Goal: Task Accomplishment & Management: Use online tool/utility

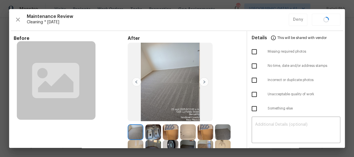
scroll to position [81, 0]
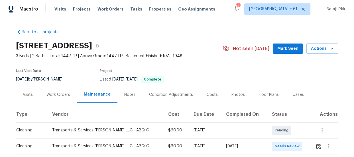
scroll to position [26, 0]
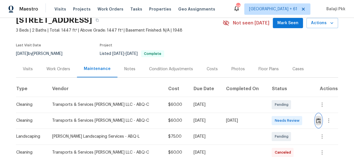
click at [316, 118] on img "button" at bounding box center [318, 120] width 5 height 5
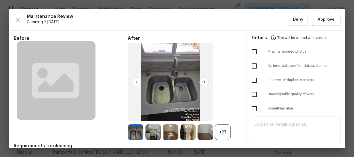
click at [221, 135] on div "+27" at bounding box center [223, 132] width 16 height 16
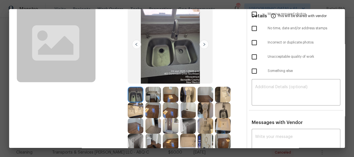
scroll to position [0, 0]
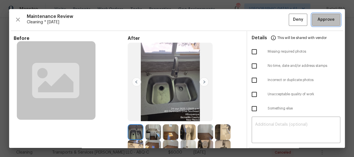
click at [319, 17] on span "Approve" at bounding box center [325, 19] width 17 height 7
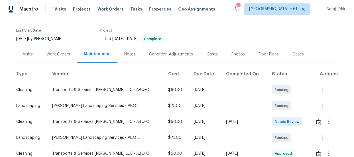
scroll to position [52, 0]
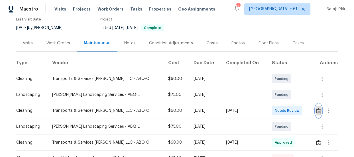
click at [317, 108] on img "button" at bounding box center [318, 110] width 5 height 5
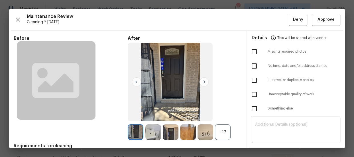
click at [226, 128] on div "+17" at bounding box center [223, 132] width 16 height 16
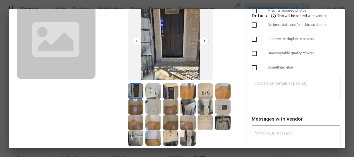
scroll to position [26, 0]
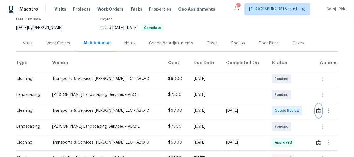
click at [316, 109] on img "button" at bounding box center [318, 110] width 5 height 5
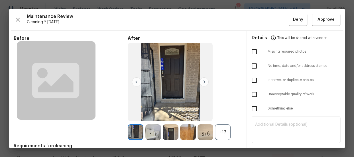
click at [228, 136] on div "+17" at bounding box center [223, 132] width 16 height 16
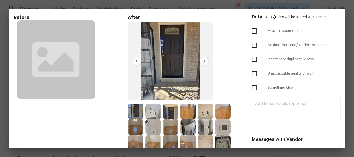
scroll to position [0, 0]
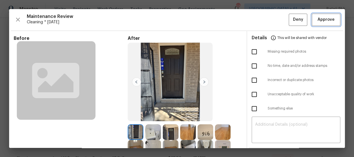
click at [321, 20] on span "Approve" at bounding box center [325, 19] width 17 height 7
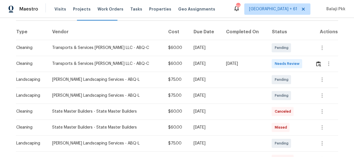
scroll to position [77, 0]
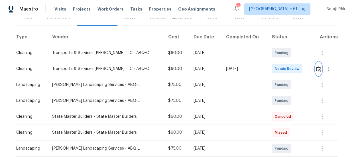
click at [316, 69] on img "button" at bounding box center [318, 68] width 5 height 5
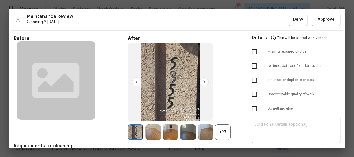
click at [220, 132] on div "+27" at bounding box center [223, 132] width 16 height 16
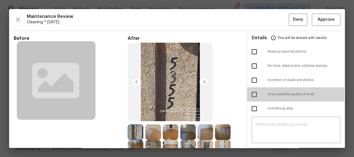
drag, startPoint x: 250, startPoint y: 93, endPoint x: 242, endPoint y: 65, distance: 29.2
click at [250, 94] on input "checkbox" at bounding box center [254, 95] width 12 height 12
checkbox input "true"
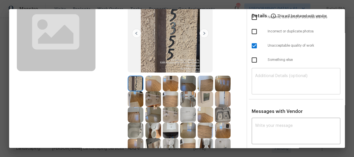
scroll to position [52, 0]
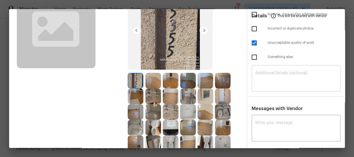
click at [275, 75] on textarea at bounding box center [296, 79] width 82 height 16
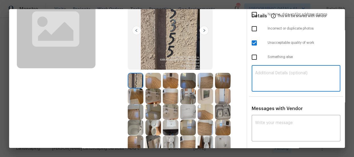
paste textarea "Maintenance Audit Team: Hello! Unfortunately, this Cleaning visit completed on …"
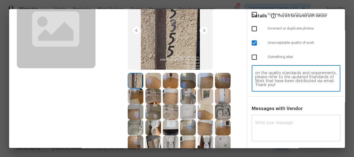
type textarea "Maintenance Audit Team: Hello! Unfortunately, this Cleaning visit completed on …"
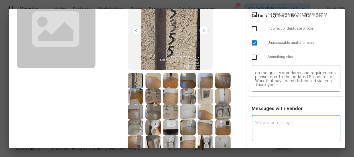
click at [282, 121] on textarea at bounding box center [296, 129] width 82 height 16
paste textarea "Maintenance Audit Team: Hello! Unfortunately, this Cleaning visit completed on …"
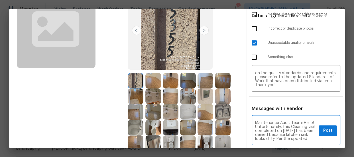
scroll to position [72, 0]
type textarea "Maintenance Audit Team: Hello! Unfortunately, this Cleaning visit completed on …"
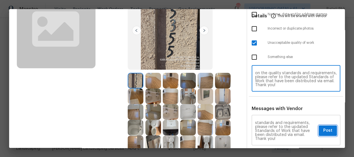
click at [327, 132] on span "Post" at bounding box center [327, 130] width 9 height 7
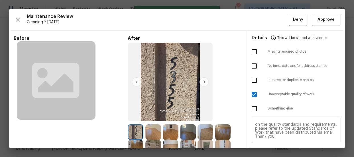
scroll to position [0, 0]
click at [289, 22] on button "Deny" at bounding box center [298, 20] width 19 height 12
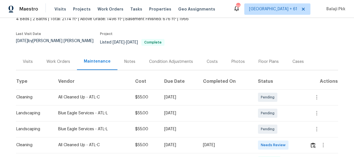
scroll to position [103, 0]
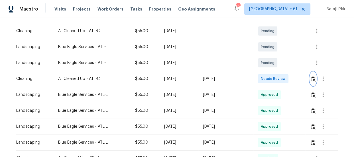
click at [311, 76] on img "button" at bounding box center [313, 78] width 5 height 5
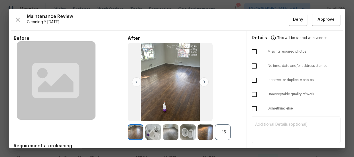
click at [227, 136] on div "+15" at bounding box center [223, 132] width 16 height 16
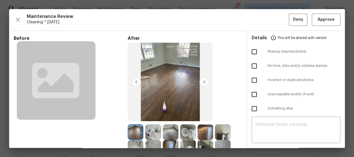
scroll to position [0, 0]
click at [329, 17] on span "Approve" at bounding box center [325, 19] width 17 height 7
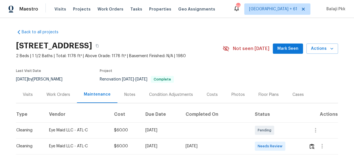
scroll to position [26, 0]
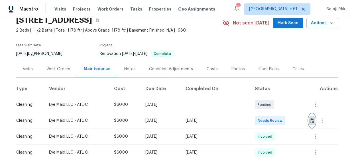
click at [311, 119] on img "button" at bounding box center [311, 120] width 5 height 5
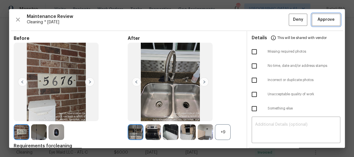
click at [322, 22] on span "Approve" at bounding box center [325, 19] width 17 height 7
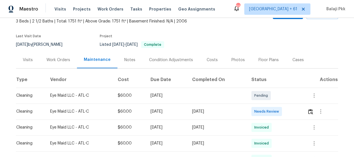
scroll to position [77, 0]
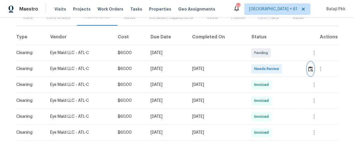
click at [308, 68] on img "button" at bounding box center [310, 68] width 5 height 5
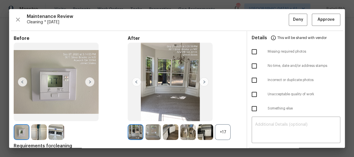
click at [219, 134] on div "+17" at bounding box center [223, 132] width 16 height 16
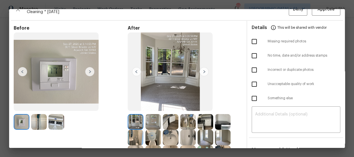
scroll to position [0, 0]
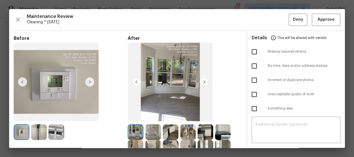
click at [89, 80] on img at bounding box center [89, 81] width 9 height 9
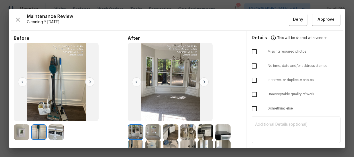
click at [25, 82] on img at bounding box center [22, 81] width 9 height 9
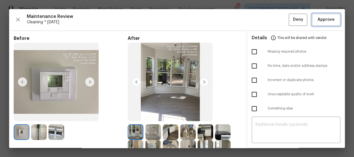
click at [317, 17] on span "Approve" at bounding box center [325, 19] width 17 height 7
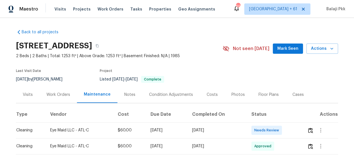
scroll to position [52, 0]
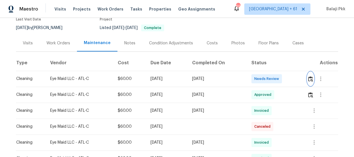
click at [311, 75] on button "button" at bounding box center [310, 79] width 7 height 14
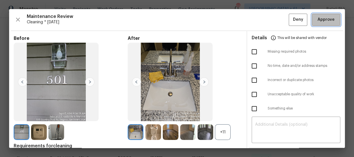
click at [322, 21] on span "Approve" at bounding box center [325, 19] width 17 height 7
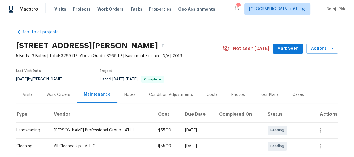
scroll to position [77, 0]
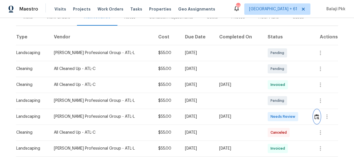
click at [314, 118] on img "button" at bounding box center [316, 116] width 5 height 5
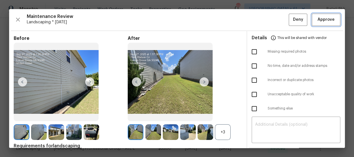
click at [331, 24] on button "Approve" at bounding box center [326, 20] width 28 height 12
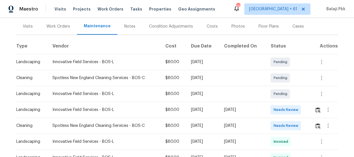
scroll to position [77, 0]
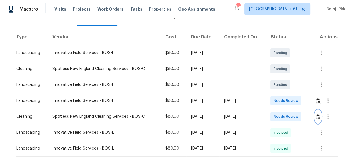
click at [318, 117] on img "button" at bounding box center [317, 116] width 5 height 5
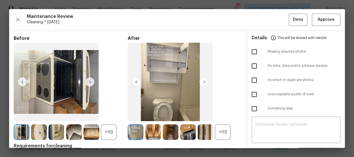
drag, startPoint x: 226, startPoint y: 132, endPoint x: 226, endPoint y: 124, distance: 8.0
click at [226, 132] on div "+113" at bounding box center [223, 132] width 16 height 16
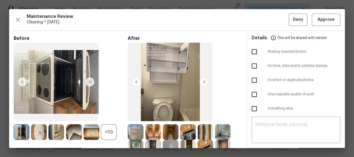
click at [111, 138] on div "+113" at bounding box center [109, 132] width 16 height 16
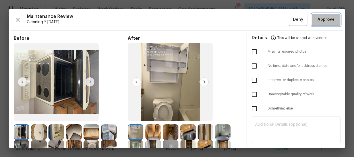
click at [312, 19] on button "Approve" at bounding box center [326, 20] width 28 height 12
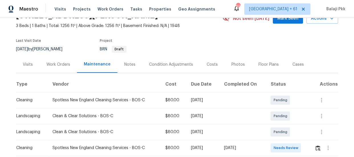
scroll to position [77, 0]
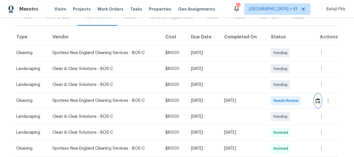
click at [318, 100] on img "button" at bounding box center [317, 100] width 5 height 5
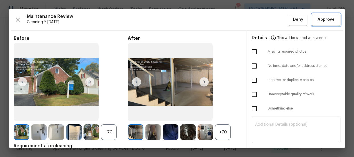
click at [325, 19] on span "Approve" at bounding box center [325, 19] width 17 height 7
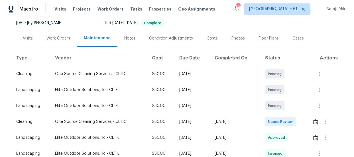
scroll to position [129, 0]
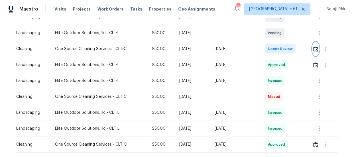
click at [315, 51] on button "button" at bounding box center [315, 49] width 7 height 14
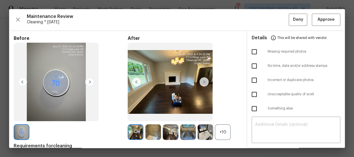
click at [218, 132] on div "+10" at bounding box center [223, 132] width 16 height 16
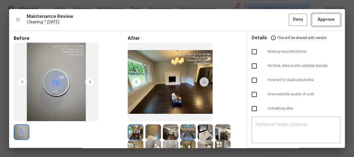
click at [312, 20] on button "Approve" at bounding box center [326, 20] width 28 height 12
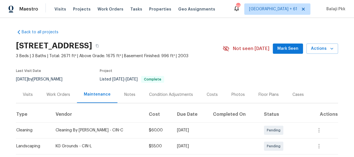
scroll to position [77, 0]
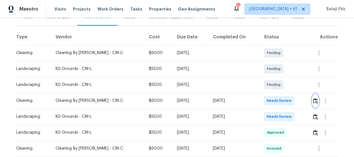
click at [314, 103] on button "button" at bounding box center [315, 101] width 7 height 14
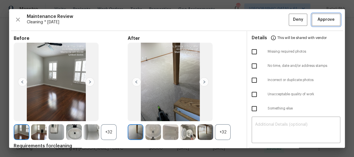
click at [318, 17] on span "Approve" at bounding box center [325, 19] width 17 height 7
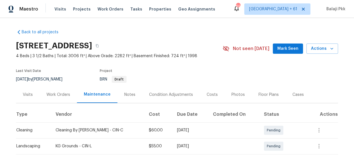
click at [322, 91] on div "Visits Work Orders Maintenance Notes Condition Adjustments Costs Photos Floor P…" at bounding box center [177, 94] width 322 height 17
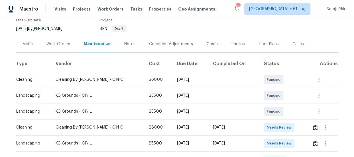
scroll to position [52, 0]
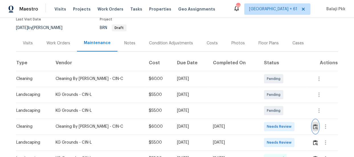
click at [313, 128] on img "button" at bounding box center [315, 126] width 5 height 5
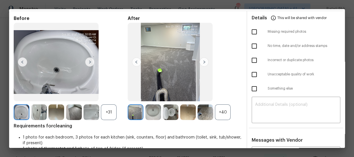
scroll to position [26, 0]
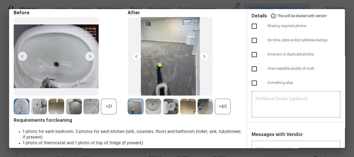
click at [218, 110] on div "+40" at bounding box center [223, 107] width 16 height 16
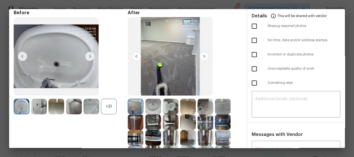
click at [109, 103] on div "+31" at bounding box center [109, 107] width 16 height 16
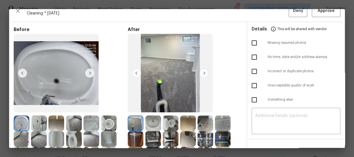
scroll to position [0, 0]
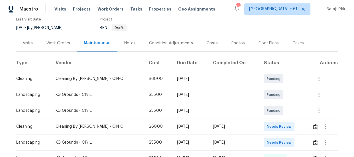
click at [324, 17] on div "Maestro Visits Projects Work Orders Tasks Properties Geo Assignments 696 Tampa …" at bounding box center [177, 9] width 354 height 18
click at [313, 127] on img "button" at bounding box center [315, 126] width 5 height 5
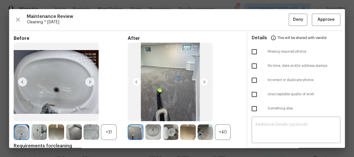
click at [322, 16] on div at bounding box center [177, 78] width 336 height 139
click at [323, 26] on div "Maintenance Review Cleaning * Mon, Sep 22 Deny Approve Before +31 After +40 Req…" at bounding box center [177, 78] width 336 height 139
drag, startPoint x: 320, startPoint y: 8, endPoint x: 319, endPoint y: 14, distance: 5.8
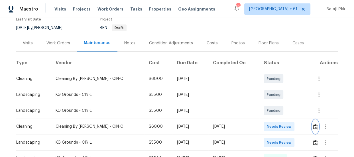
click at [313, 125] on img "button" at bounding box center [315, 126] width 5 height 5
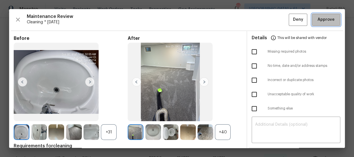
click at [324, 17] on span "Approve" at bounding box center [325, 19] width 17 height 7
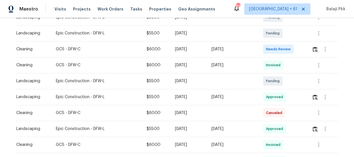
scroll to position [129, 0]
click at [314, 46] on button "button" at bounding box center [315, 49] width 7 height 14
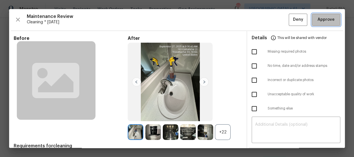
click at [323, 22] on span "Approve" at bounding box center [325, 19] width 17 height 7
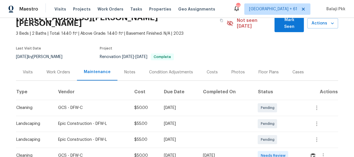
scroll to position [52, 0]
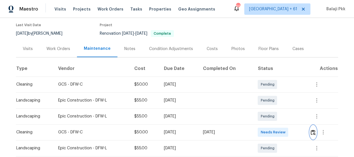
click at [314, 130] on img "button" at bounding box center [313, 132] width 5 height 5
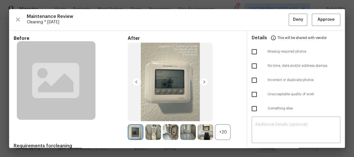
click at [221, 134] on div "+20" at bounding box center [223, 132] width 16 height 16
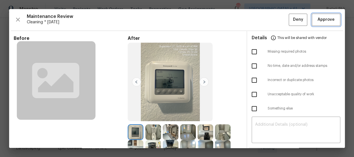
click at [325, 18] on span "Approve" at bounding box center [325, 19] width 17 height 7
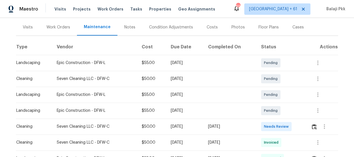
scroll to position [77, 0]
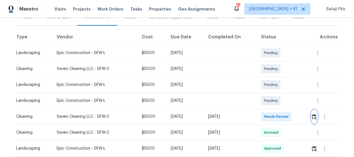
click at [312, 115] on img "button" at bounding box center [314, 116] width 5 height 5
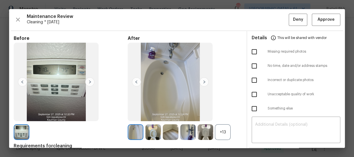
click at [229, 132] on div "+13" at bounding box center [185, 132] width 114 height 16
click at [227, 132] on div "+13" at bounding box center [223, 132] width 16 height 16
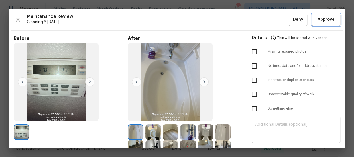
click at [318, 19] on span "Approve" at bounding box center [325, 19] width 17 height 7
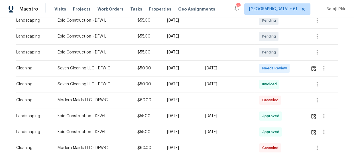
scroll to position [129, 0]
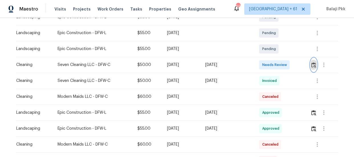
click at [314, 66] on img "button" at bounding box center [313, 64] width 5 height 5
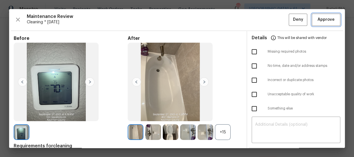
click at [320, 18] on span "Approve" at bounding box center [325, 19] width 17 height 7
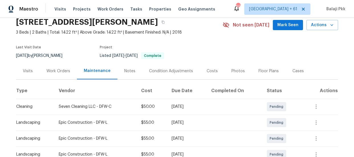
scroll to position [77, 0]
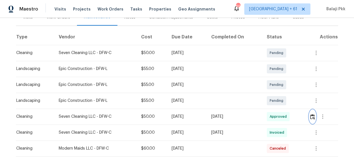
click at [314, 118] on img "button" at bounding box center [312, 116] width 5 height 5
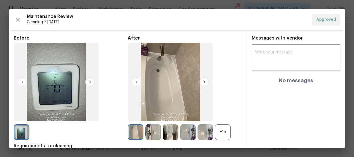
click at [218, 129] on div "+15" at bounding box center [223, 132] width 16 height 16
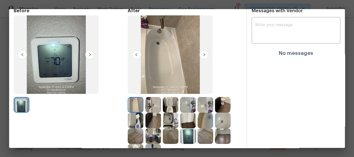
scroll to position [77, 0]
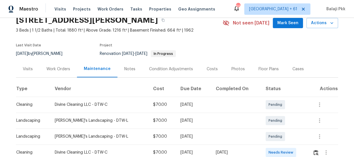
scroll to position [77, 0]
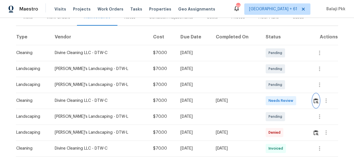
click at [313, 97] on button "button" at bounding box center [316, 101] width 7 height 14
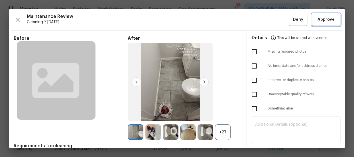
click at [322, 23] on button "Approve" at bounding box center [326, 20] width 28 height 12
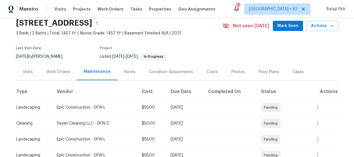
scroll to position [52, 0]
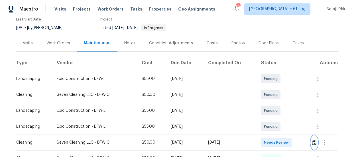
click at [316, 142] on button "button" at bounding box center [314, 143] width 7 height 14
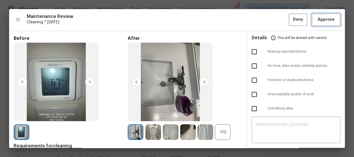
click at [327, 20] on span "Approve" at bounding box center [325, 19] width 17 height 7
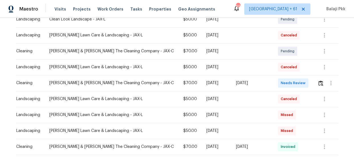
scroll to position [129, 0]
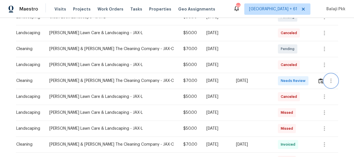
click at [324, 81] on button "button" at bounding box center [331, 81] width 14 height 14
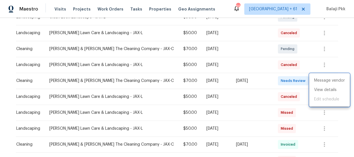
click at [299, 77] on div at bounding box center [177, 78] width 354 height 157
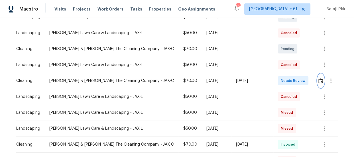
click at [320, 81] on button "button" at bounding box center [320, 81] width 7 height 14
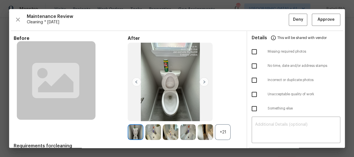
click at [226, 130] on div "+21" at bounding box center [223, 132] width 16 height 16
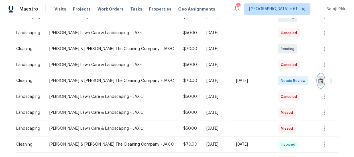
click at [319, 80] on img "button" at bounding box center [320, 80] width 5 height 5
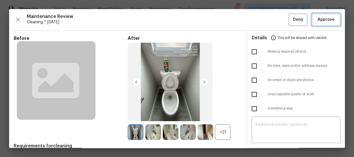
click at [332, 21] on button "Approve" at bounding box center [326, 20] width 28 height 12
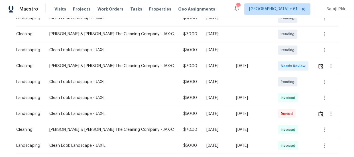
scroll to position [103, 0]
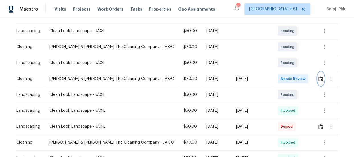
click at [319, 76] on img "button" at bounding box center [320, 78] width 5 height 5
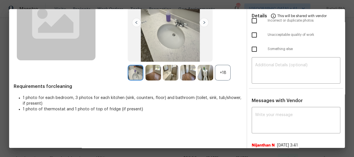
scroll to position [52, 0]
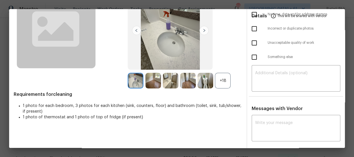
drag, startPoint x: 187, startPoint y: 2, endPoint x: 169, endPoint y: 24, distance: 28.2
click at [169, 24] on img at bounding box center [170, 30] width 85 height 79
click at [219, 79] on div "+18" at bounding box center [223, 81] width 16 height 16
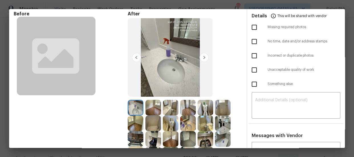
scroll to position [0, 0]
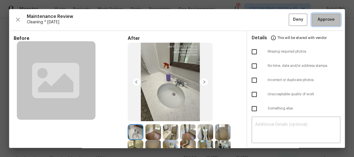
click at [312, 20] on button "Approve" at bounding box center [326, 20] width 28 height 12
